Goal: Information Seeking & Learning: Learn about a topic

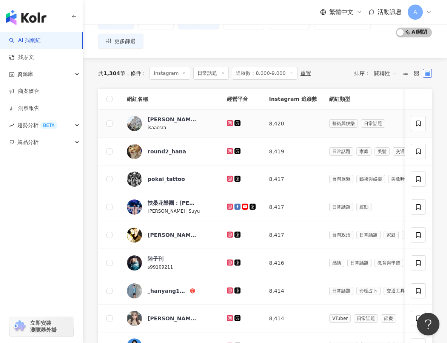
scroll to position [69, 0]
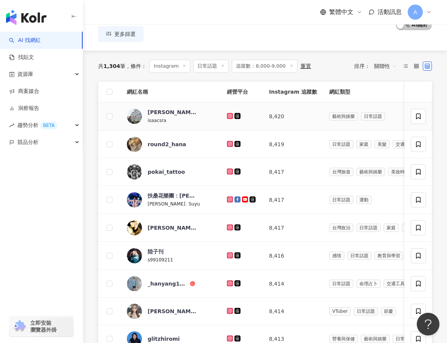
click at [227, 115] on icon at bounding box center [230, 116] width 6 height 6
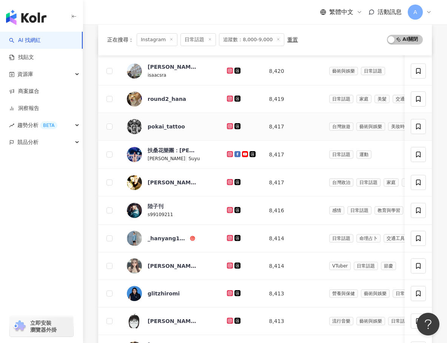
scroll to position [114, 0]
click at [227, 101] on icon at bounding box center [230, 99] width 6 height 6
click at [227, 129] on div at bounding box center [242, 127] width 30 height 8
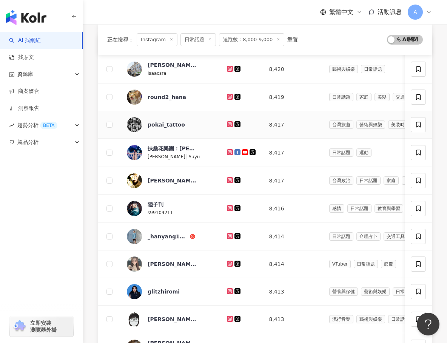
click at [227, 118] on td at bounding box center [242, 125] width 42 height 28
click at [227, 121] on icon at bounding box center [230, 124] width 6 height 6
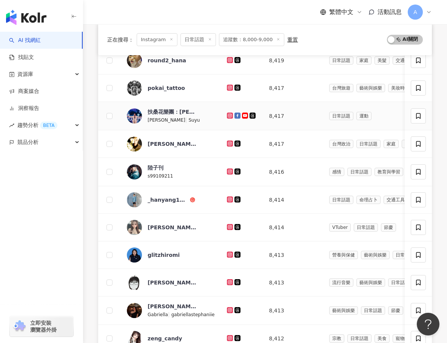
click at [227, 114] on icon at bounding box center [229, 115] width 5 height 5
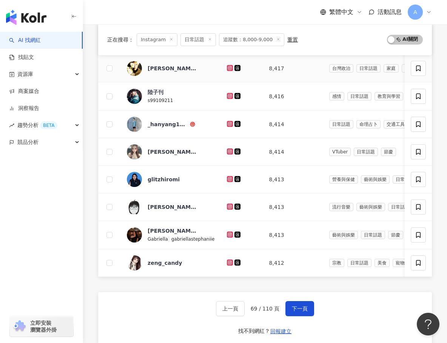
scroll to position [229, 0]
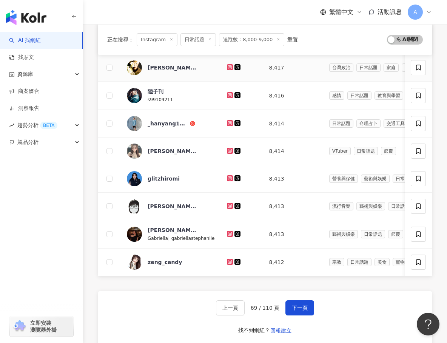
click at [229, 66] on icon at bounding box center [229, 66] width 1 height 1
click at [229, 95] on icon at bounding box center [229, 94] width 1 height 1
click at [227, 124] on icon at bounding box center [229, 123] width 5 height 5
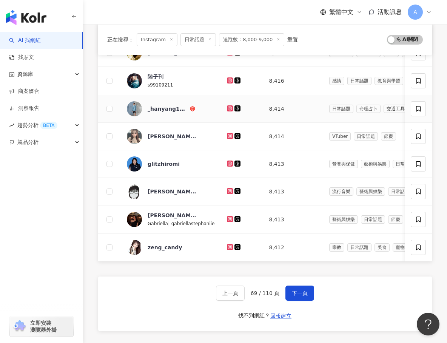
scroll to position [243, 0]
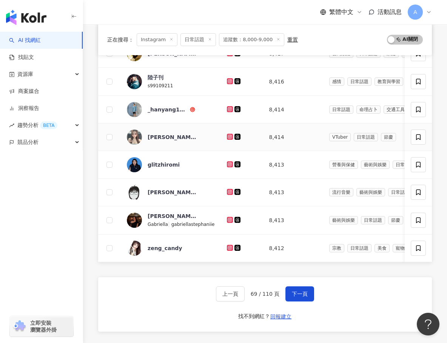
click at [228, 135] on icon at bounding box center [229, 136] width 3 height 3
click at [228, 163] on icon at bounding box center [229, 163] width 3 height 3
click at [228, 191] on icon at bounding box center [230, 192] width 6 height 6
click at [228, 220] on icon at bounding box center [229, 219] width 3 height 3
click at [228, 246] on icon at bounding box center [229, 247] width 3 height 3
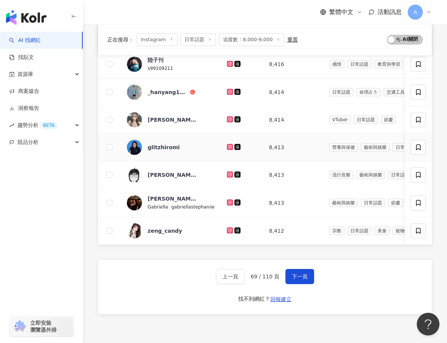
scroll to position [260, 0]
click at [305, 279] on span "下一頁" at bounding box center [300, 277] width 16 height 6
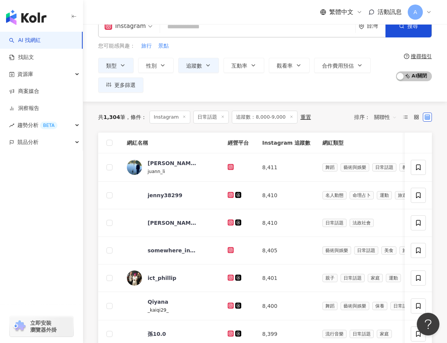
scroll to position [48, 0]
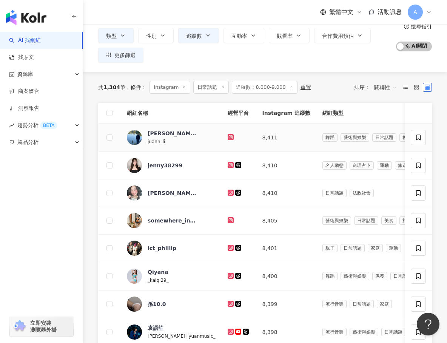
click at [229, 135] on icon at bounding box center [230, 136] width 3 height 3
click at [230, 165] on icon at bounding box center [230, 164] width 1 height 1
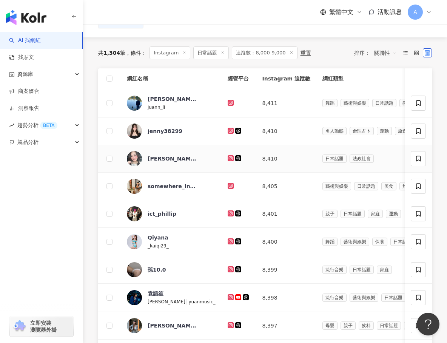
click at [227, 157] on icon at bounding box center [230, 158] width 6 height 6
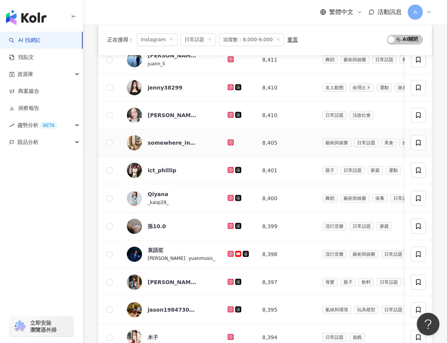
click at [228, 143] on icon at bounding box center [230, 142] width 5 height 5
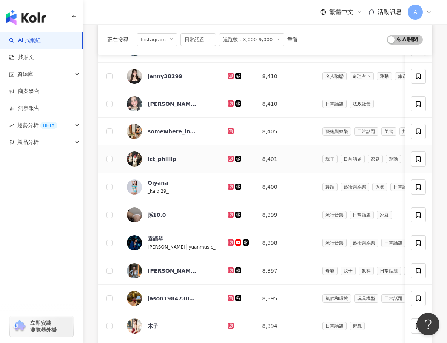
click at [227, 161] on icon at bounding box center [230, 158] width 6 height 6
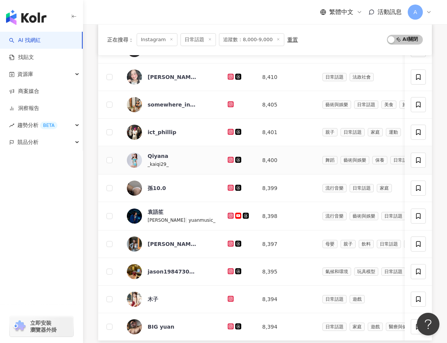
click at [227, 161] on icon at bounding box center [230, 160] width 6 height 6
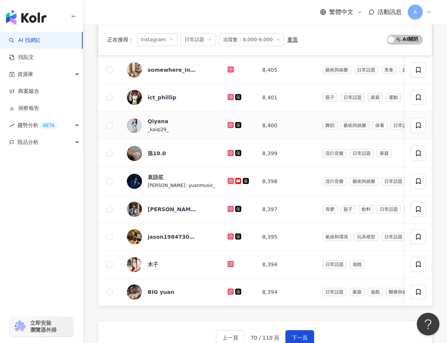
scroll to position [199, 0]
click at [227, 154] on icon at bounding box center [230, 152] width 6 height 6
click at [230, 180] on icon at bounding box center [230, 180] width 1 height 1
click at [229, 209] on icon at bounding box center [230, 207] width 3 height 3
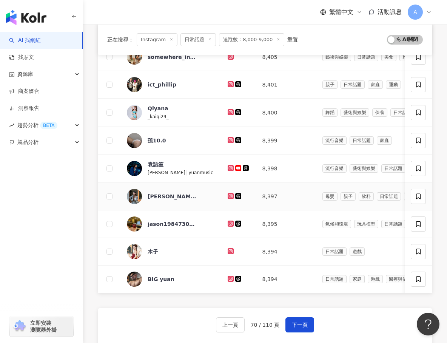
scroll to position [217, 0]
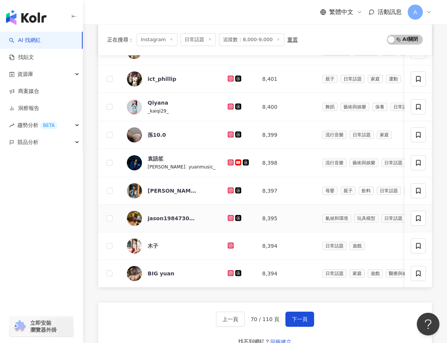
click at [227, 215] on icon at bounding box center [230, 218] width 6 height 6
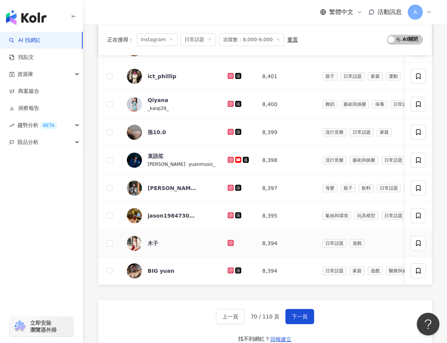
click at [227, 243] on icon at bounding box center [230, 243] width 6 height 6
click at [229, 268] on icon at bounding box center [230, 269] width 3 height 3
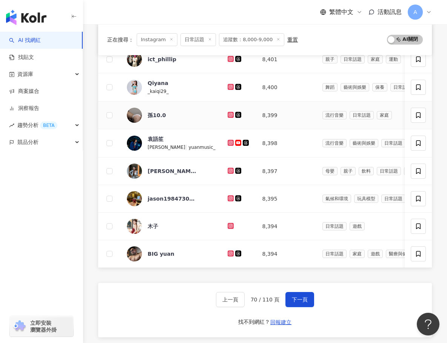
scroll to position [11, 0]
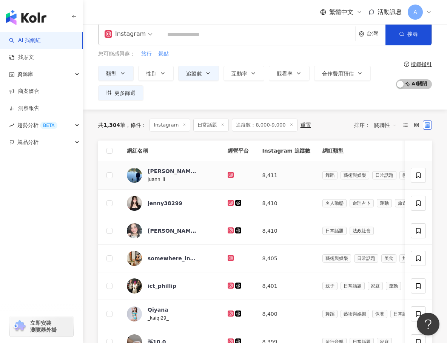
click at [228, 176] on icon at bounding box center [230, 174] width 5 height 5
click at [227, 200] on icon at bounding box center [230, 203] width 6 height 6
click at [229, 231] on icon at bounding box center [230, 229] width 3 height 3
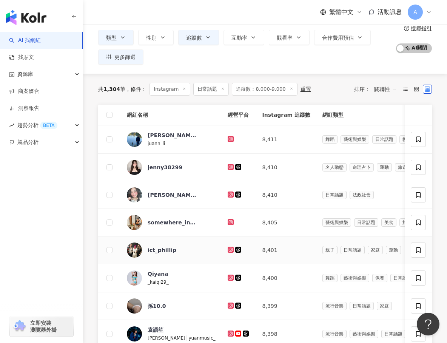
scroll to position [61, 0]
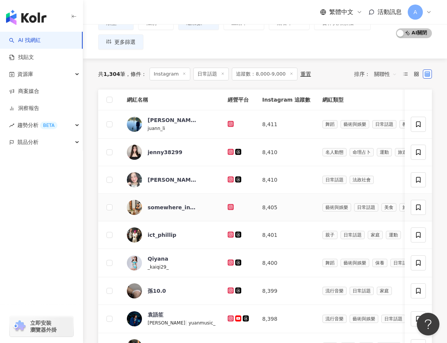
click at [221, 202] on td at bounding box center [238, 208] width 35 height 28
click at [227, 203] on div at bounding box center [238, 207] width 23 height 8
click at [229, 207] on icon at bounding box center [230, 206] width 3 height 3
click at [229, 235] on icon at bounding box center [230, 233] width 3 height 3
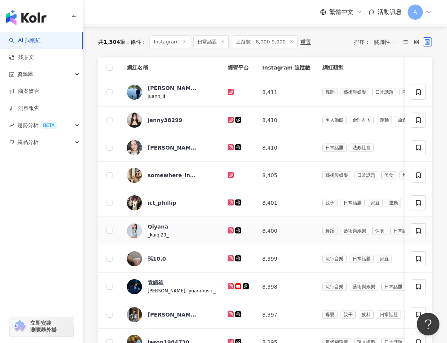
click at [227, 232] on icon at bounding box center [230, 230] width 6 height 6
click at [227, 257] on g at bounding box center [230, 258] width 6 height 6
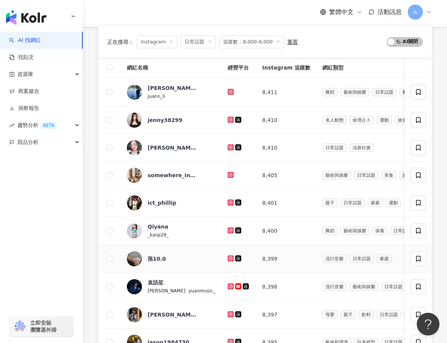
scroll to position [135, 0]
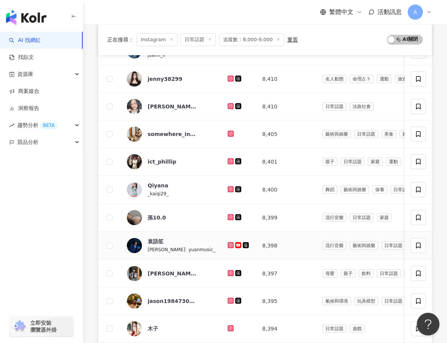
click at [227, 247] on icon at bounding box center [230, 245] width 6 height 6
click at [227, 270] on icon at bounding box center [230, 273] width 6 height 6
click at [229, 301] on icon at bounding box center [230, 299] width 3 height 3
click at [227, 325] on icon at bounding box center [230, 328] width 6 height 6
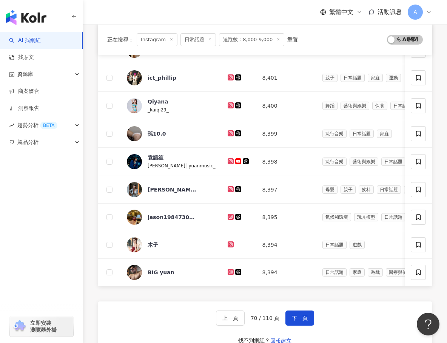
scroll to position [220, 0]
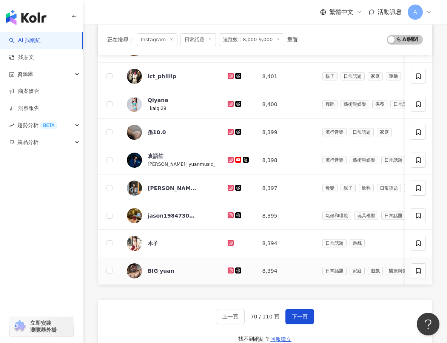
click at [230, 269] on icon at bounding box center [230, 269] width 1 height 1
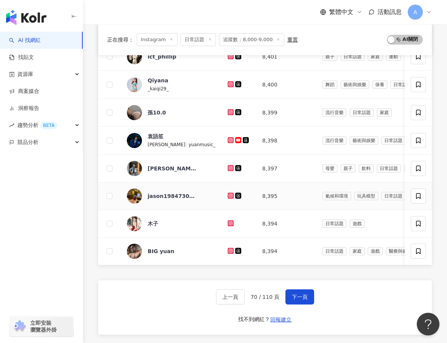
scroll to position [239, 0]
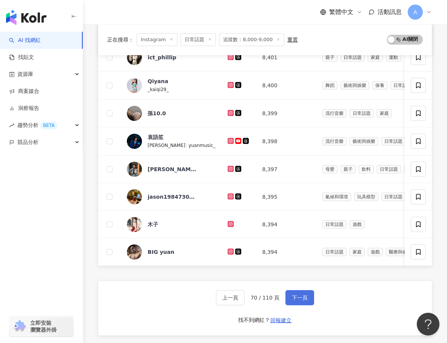
click at [300, 291] on button "下一頁" at bounding box center [299, 297] width 29 height 15
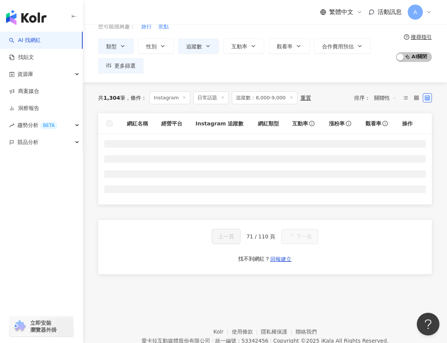
scroll to position [34, 0]
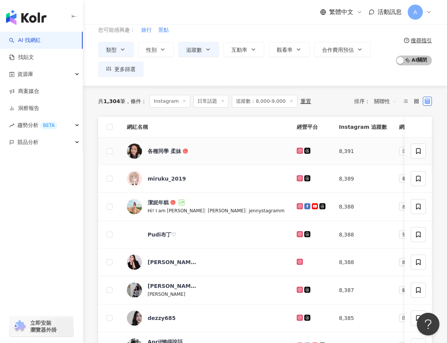
click at [297, 151] on icon at bounding box center [300, 151] width 6 height 6
click at [298, 178] on icon at bounding box center [299, 177] width 3 height 3
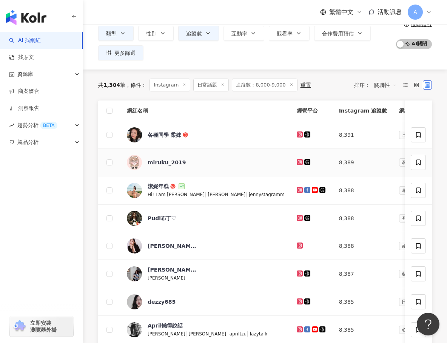
scroll to position [52, 0]
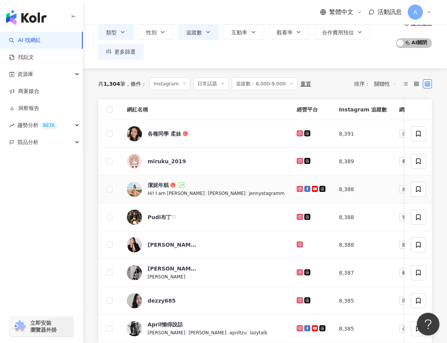
click at [297, 185] on div at bounding box center [312, 189] width 30 height 8
click at [297, 189] on icon at bounding box center [299, 188] width 5 height 5
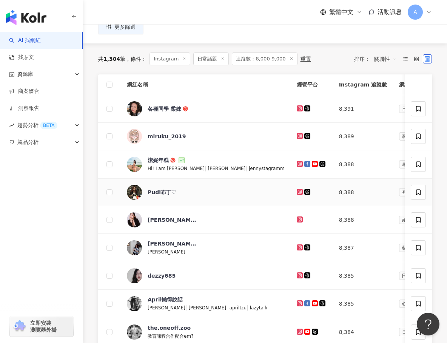
click at [297, 189] on icon at bounding box center [300, 192] width 6 height 6
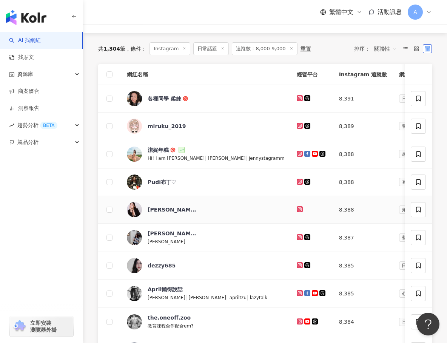
click at [298, 208] on icon at bounding box center [299, 208] width 3 height 3
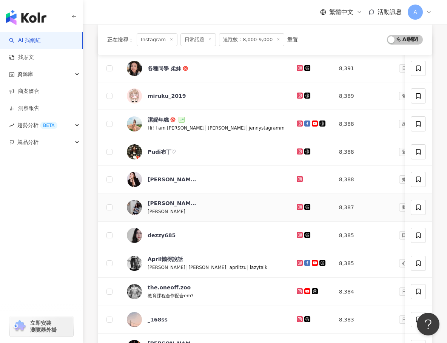
click at [298, 207] on icon at bounding box center [299, 206] width 3 height 3
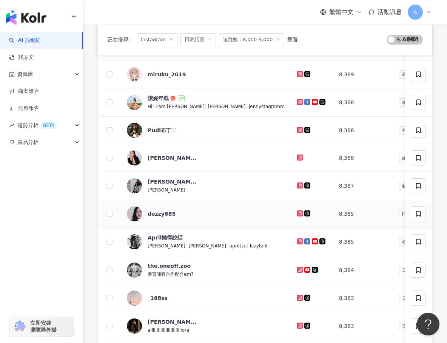
click at [297, 211] on icon at bounding box center [299, 213] width 5 height 5
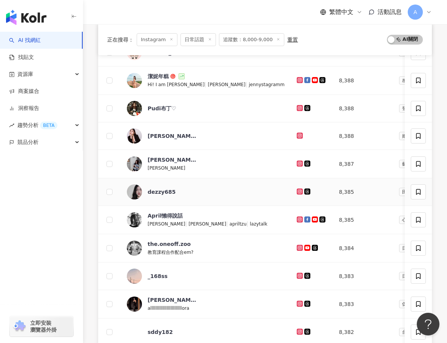
scroll to position [168, 0]
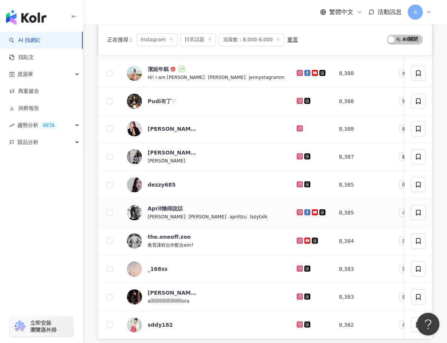
click at [297, 211] on icon at bounding box center [299, 212] width 5 height 5
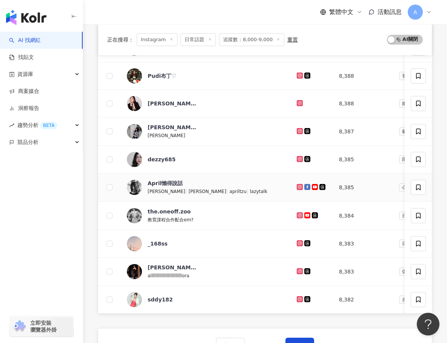
scroll to position [198, 0]
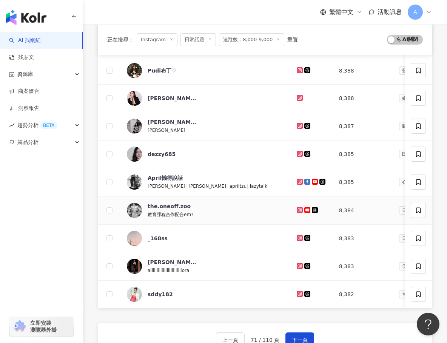
click at [298, 208] on icon at bounding box center [299, 209] width 3 height 3
click at [298, 238] on icon at bounding box center [299, 237] width 3 height 3
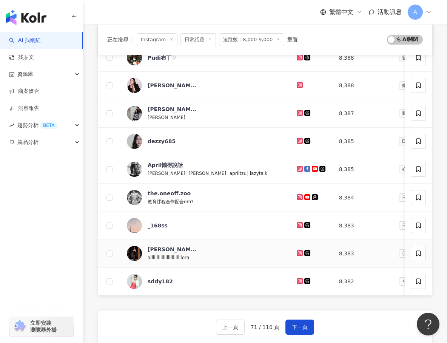
click at [299, 253] on icon at bounding box center [299, 252] width 1 height 1
click at [297, 280] on icon at bounding box center [300, 281] width 6 height 6
